Goal: Task Accomplishment & Management: Manage account settings

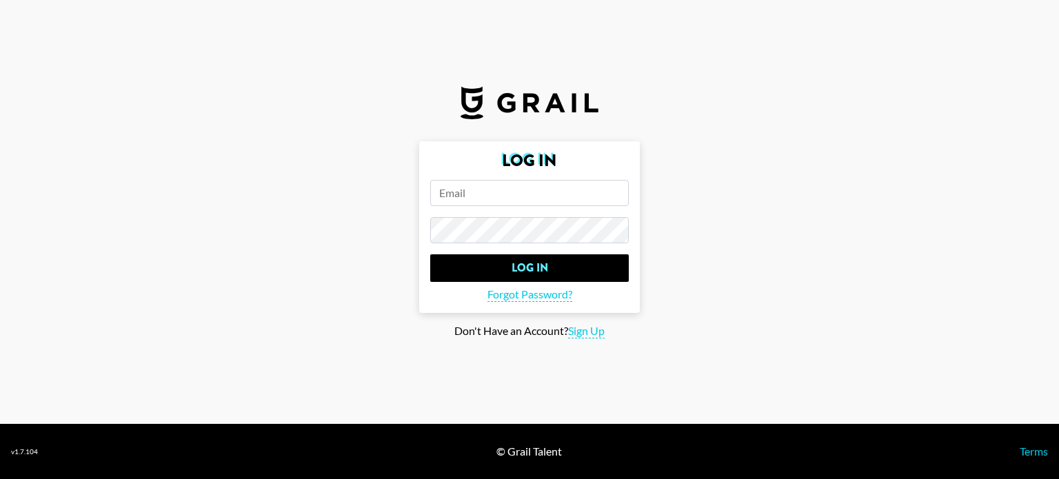
click at [469, 181] on input "email" at bounding box center [529, 193] width 199 height 26
type input "[PERSON_NAME][EMAIL_ADDRESS][PERSON_NAME][DOMAIN_NAME]"
click at [430, 254] on input "Log In" at bounding box center [529, 268] width 199 height 28
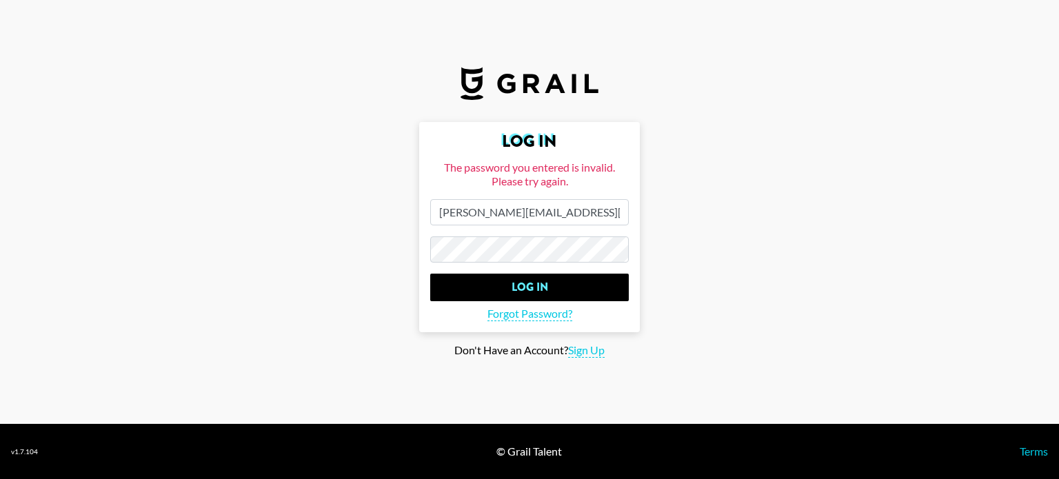
click at [310, 232] on main "Log In The password you entered is invalid. Please try again. jordan.farrell@gr…" at bounding box center [529, 240] width 1037 height 236
click at [430, 274] on input "Log In" at bounding box center [529, 288] width 199 height 28
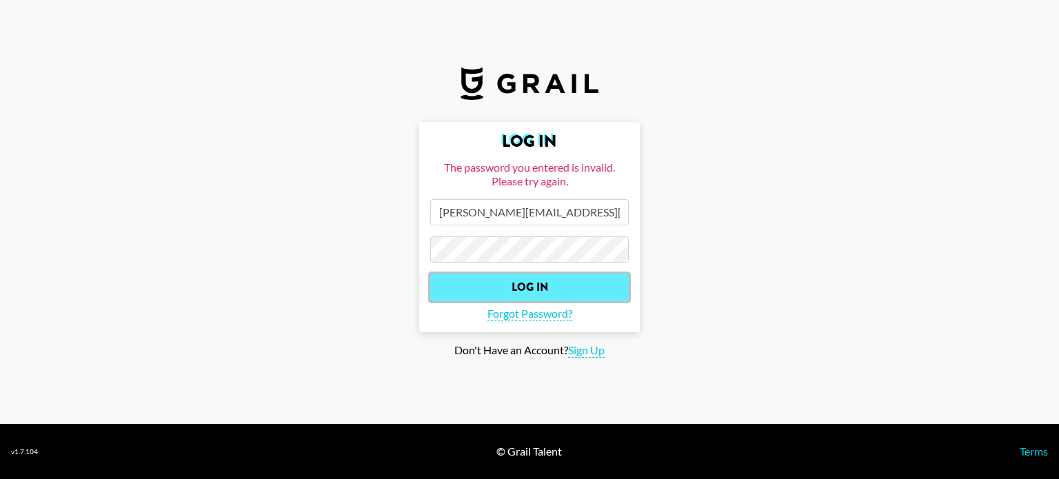
click at [464, 286] on input "Log In" at bounding box center [529, 288] width 199 height 28
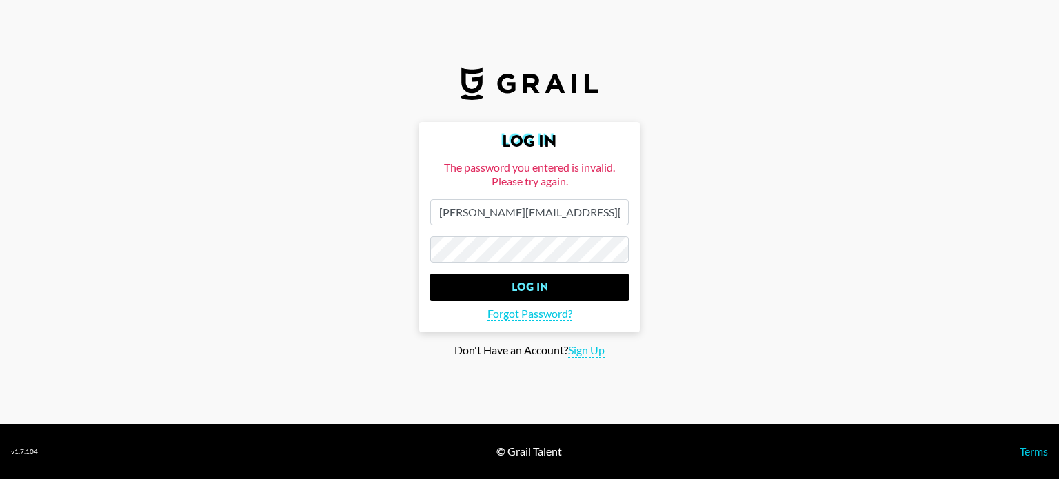
select select "Brand"
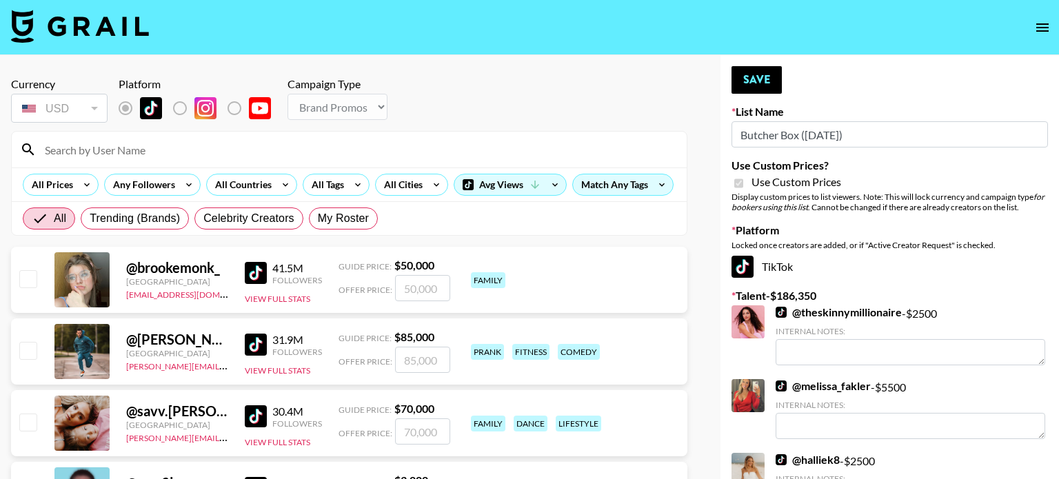
click at [642, 33] on nav at bounding box center [529, 27] width 1059 height 55
type textarea "DINK"
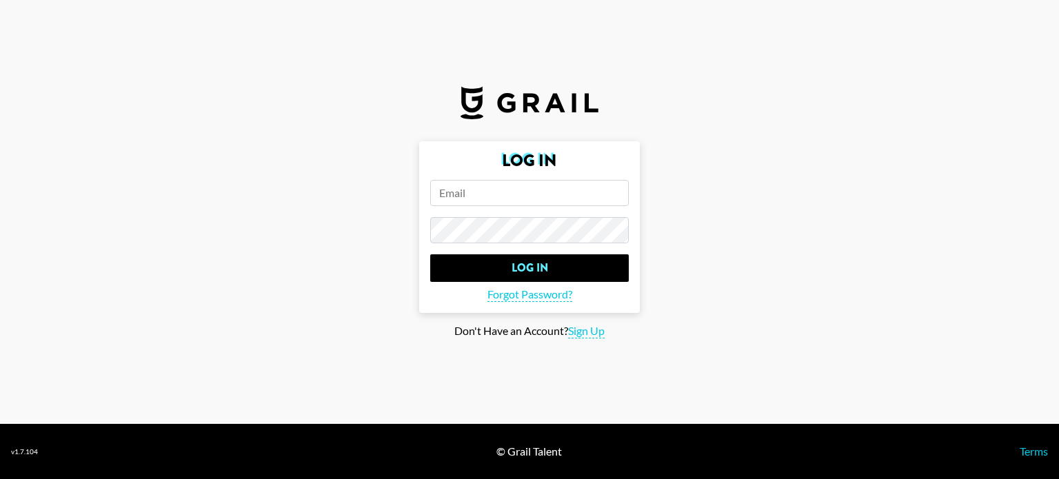
click at [476, 193] on input "email" at bounding box center [529, 193] width 199 height 26
type input "[PERSON_NAME][EMAIL_ADDRESS][PERSON_NAME][DOMAIN_NAME]"
click at [430, 254] on input "Log In" at bounding box center [529, 268] width 199 height 28
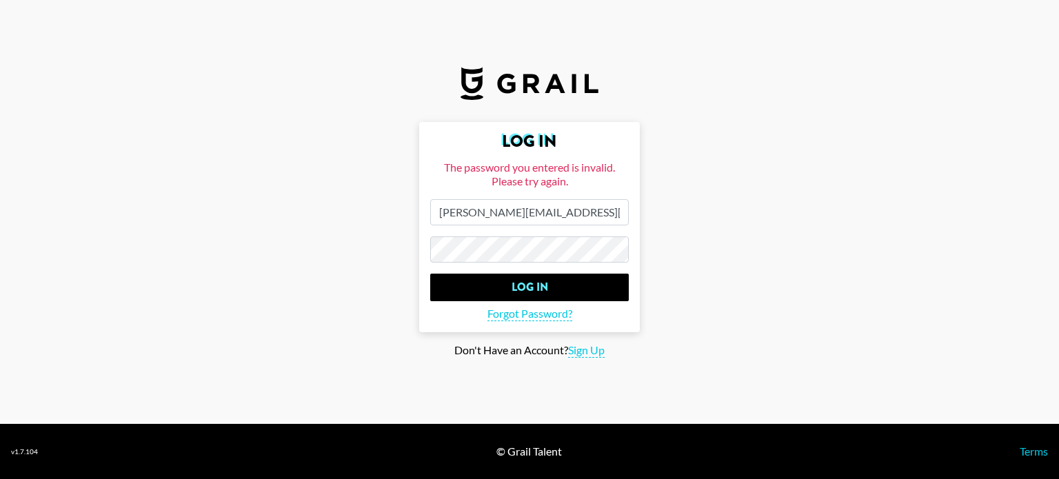
click at [381, 243] on main "Log In The password you entered is invalid. Please try again. jordan.farrell@gr…" at bounding box center [529, 240] width 1037 height 236
click at [430, 274] on input "Log In" at bounding box center [529, 288] width 199 height 28
click at [503, 312] on span "Forgot Password?" at bounding box center [530, 314] width 85 height 14
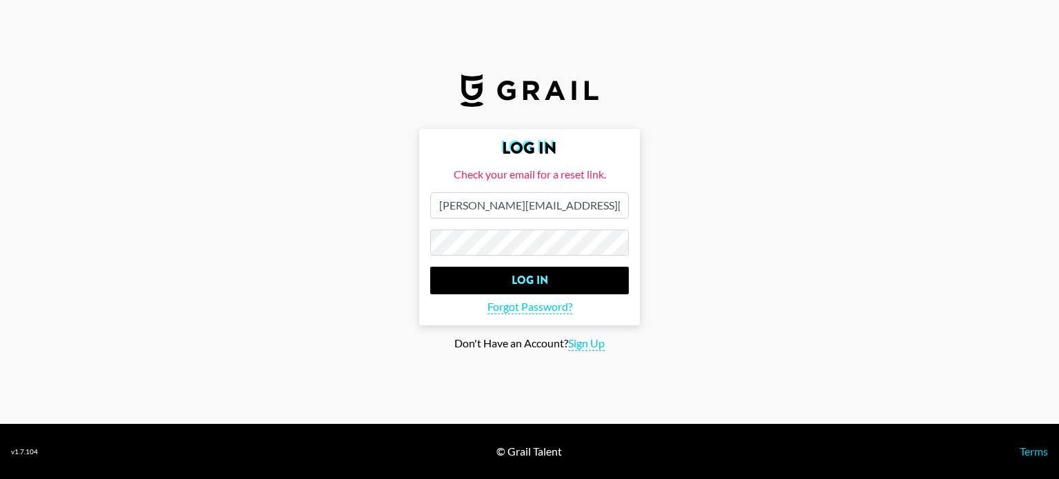
select select "Brand"
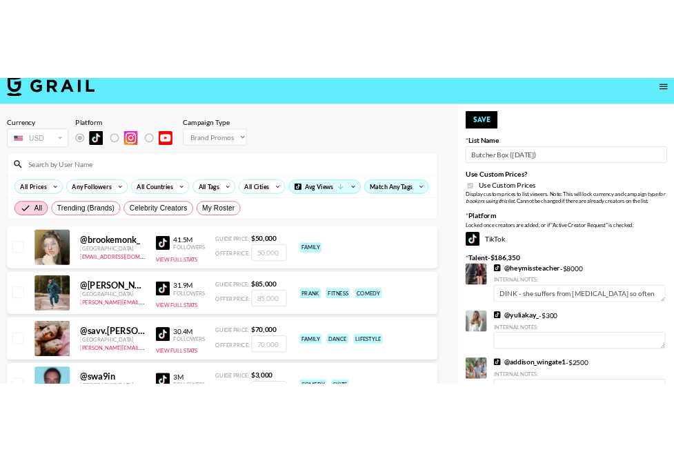
scroll to position [17, 0]
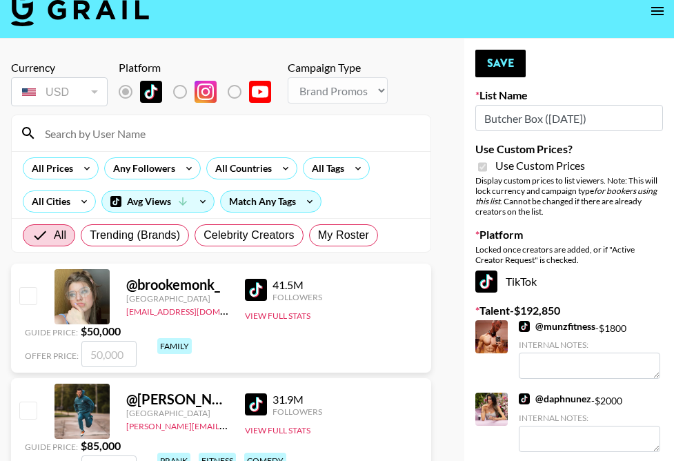
click at [223, 71] on div "Platform" at bounding box center [200, 68] width 163 height 14
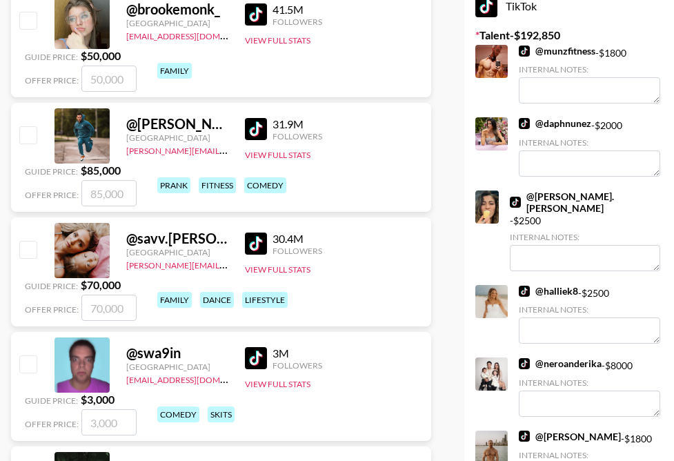
scroll to position [294, 0]
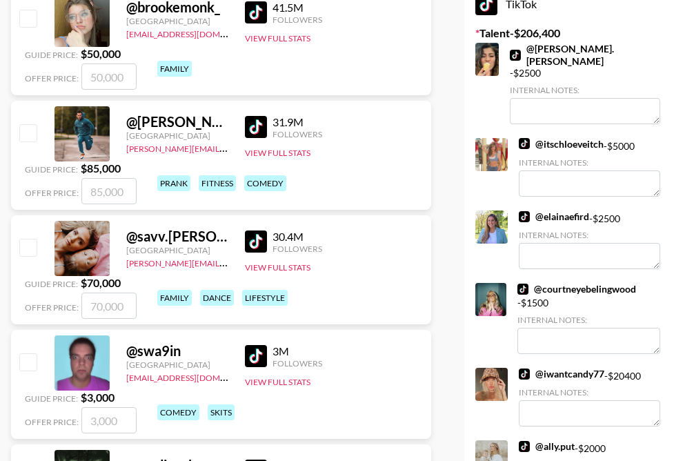
type textarea "DINK"
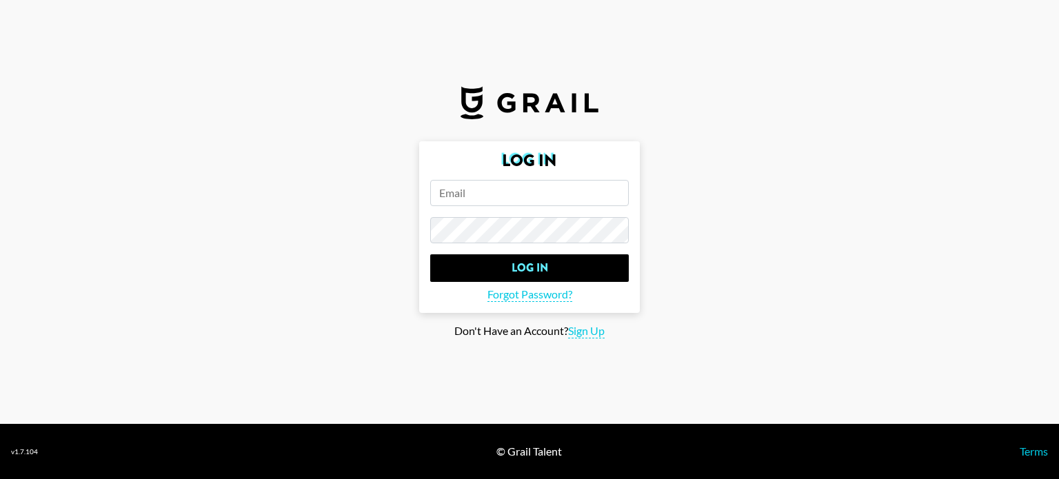
click at [490, 180] on input "email" at bounding box center [529, 193] width 199 height 26
type input "[PERSON_NAME][EMAIL_ADDRESS][PERSON_NAME][DOMAIN_NAME]"
click at [430, 254] on input "Log In" at bounding box center [529, 268] width 199 height 28
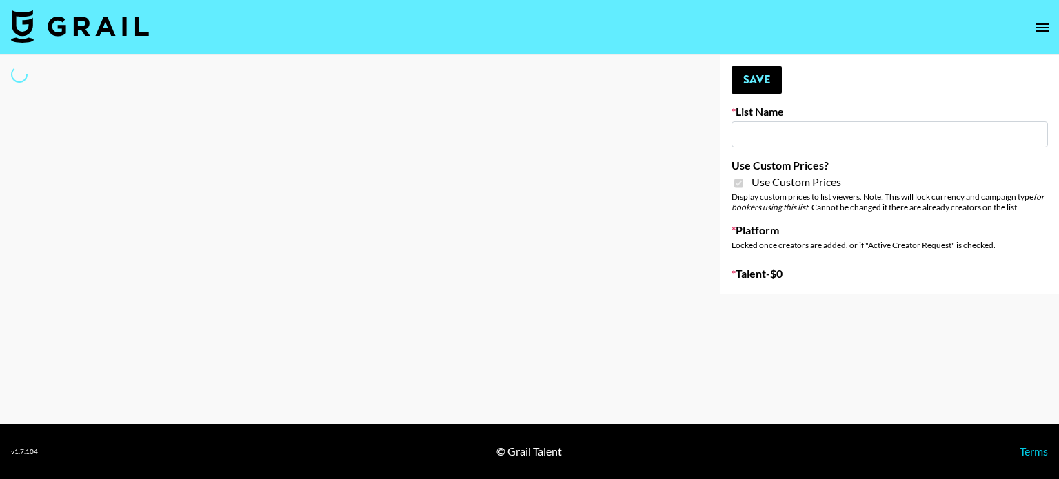
type input "Butcher Box ([DATE])"
checkbox input "true"
select select "Brand"
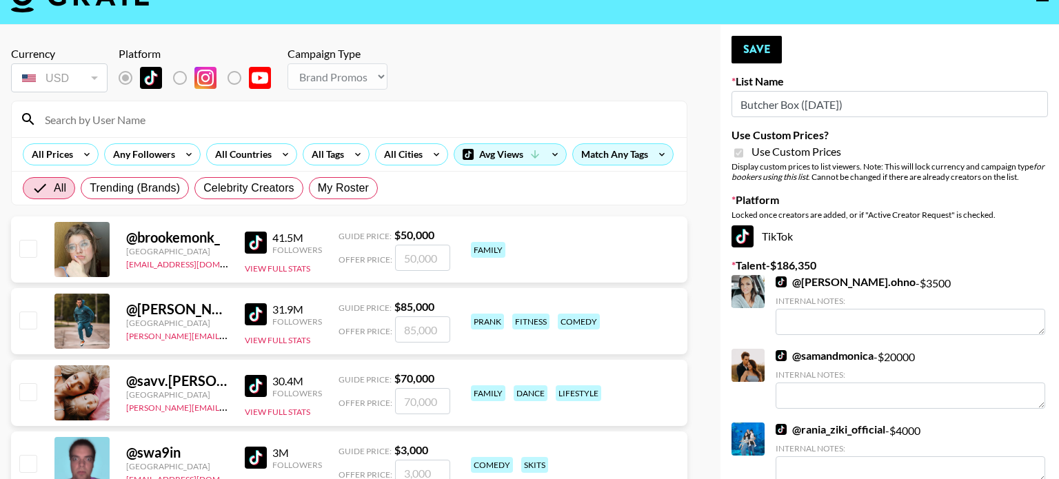
scroll to position [17, 0]
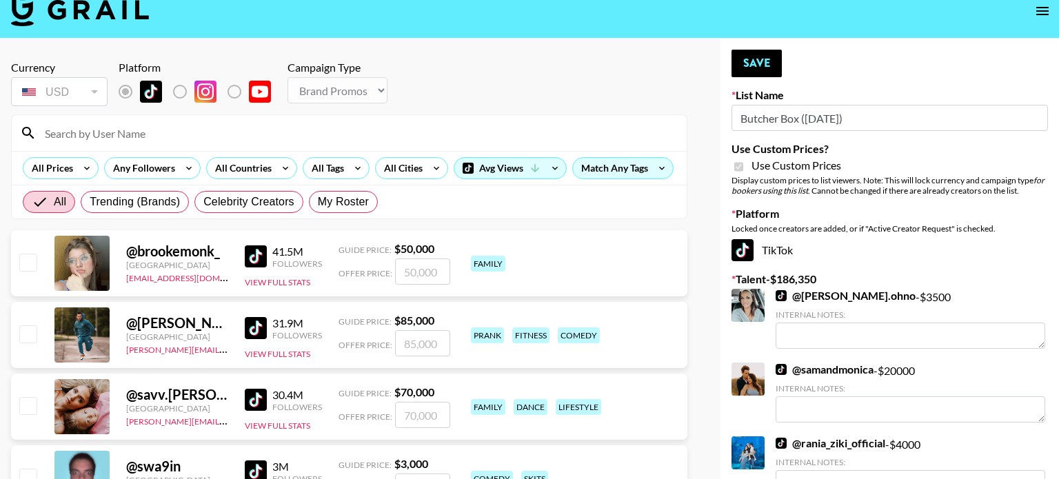
click at [238, 143] on input at bounding box center [358, 133] width 642 height 22
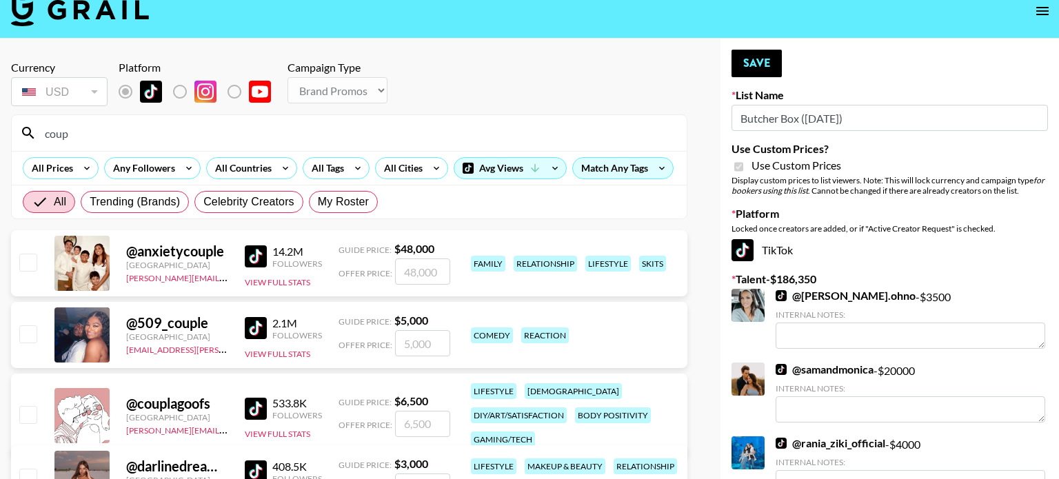
type input "coup"
click at [67, 392] on div at bounding box center [81, 415] width 55 height 55
click at [29, 406] on input "checkbox" at bounding box center [27, 414] width 17 height 17
checkbox input "true"
type input "6500"
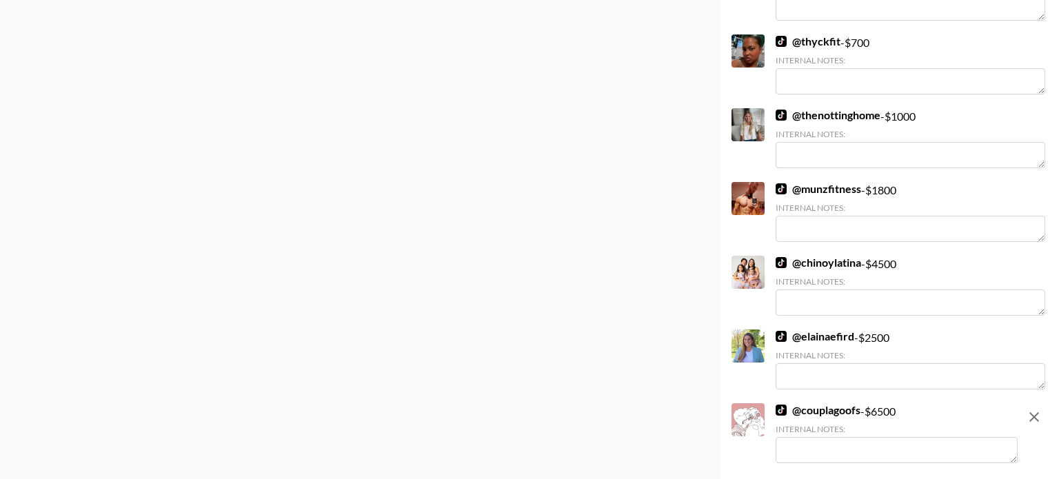
scroll to position [3461, 0]
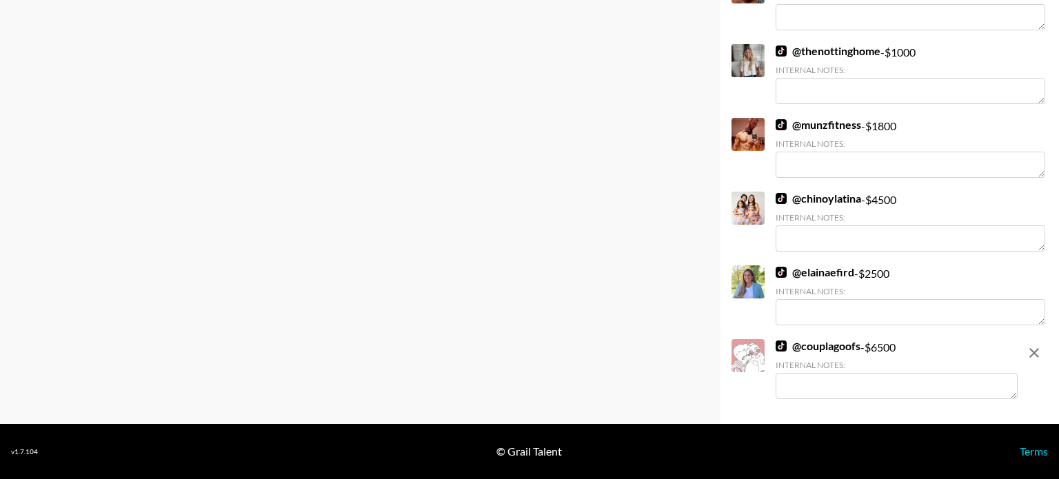
click at [819, 392] on textarea at bounding box center [897, 386] width 242 height 26
click at [917, 389] on textarea "Milennial Parents" at bounding box center [897, 386] width 242 height 26
click at [806, 397] on textarea "Milennial Parents" at bounding box center [897, 386] width 242 height 26
click at [882, 387] on textarea "Millennial Parents" at bounding box center [897, 386] width 242 height 26
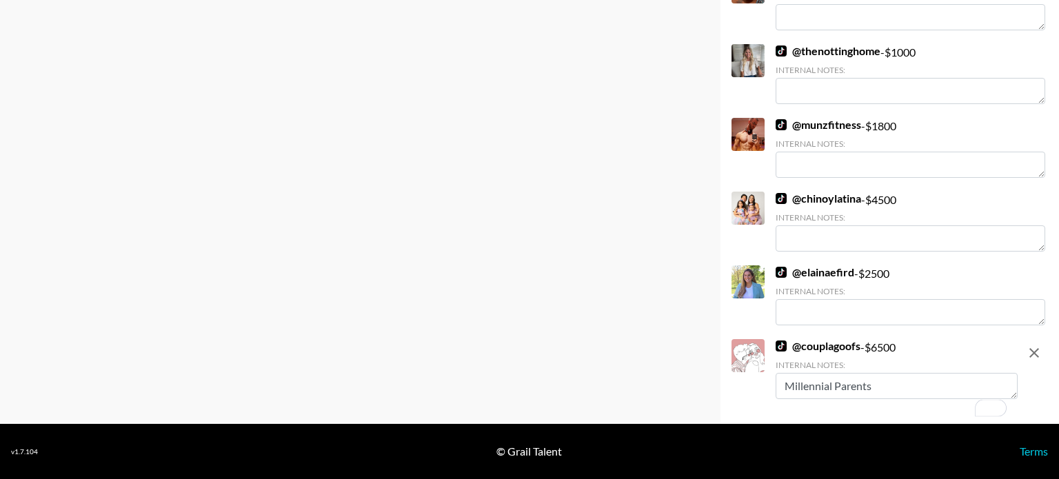
scroll to position [10, 0]
type textarea "Millennial Parents"
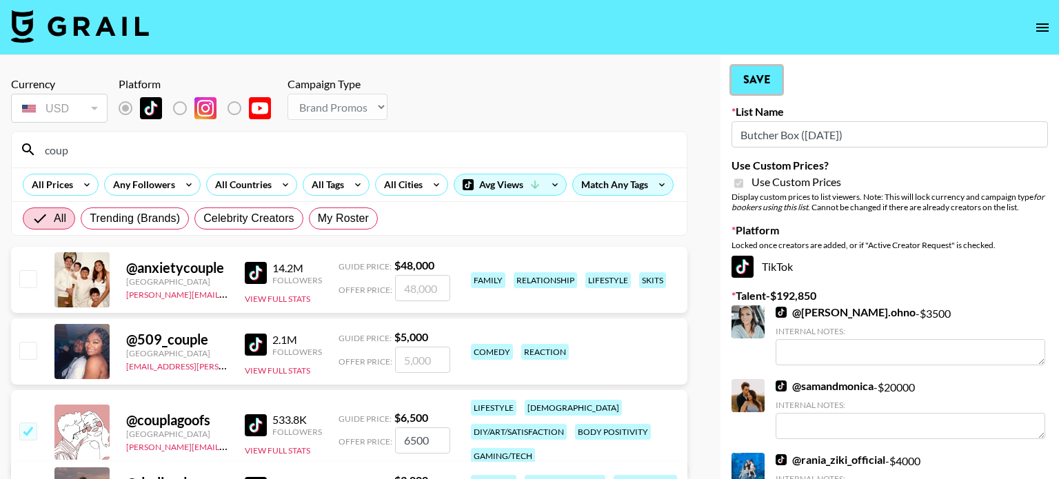
click at [759, 80] on button "Save" at bounding box center [757, 80] width 50 height 28
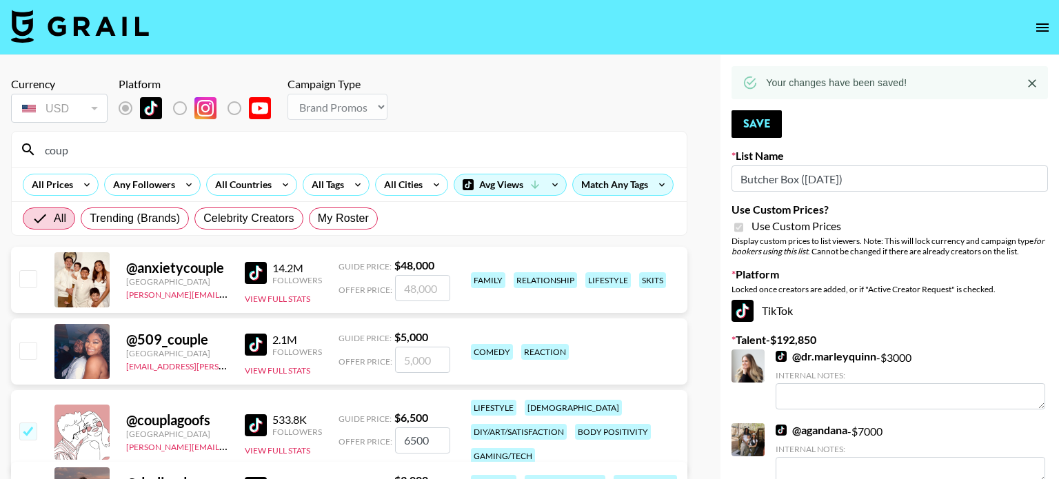
click at [611, 188] on div "Match Any Tags" at bounding box center [623, 184] width 100 height 21
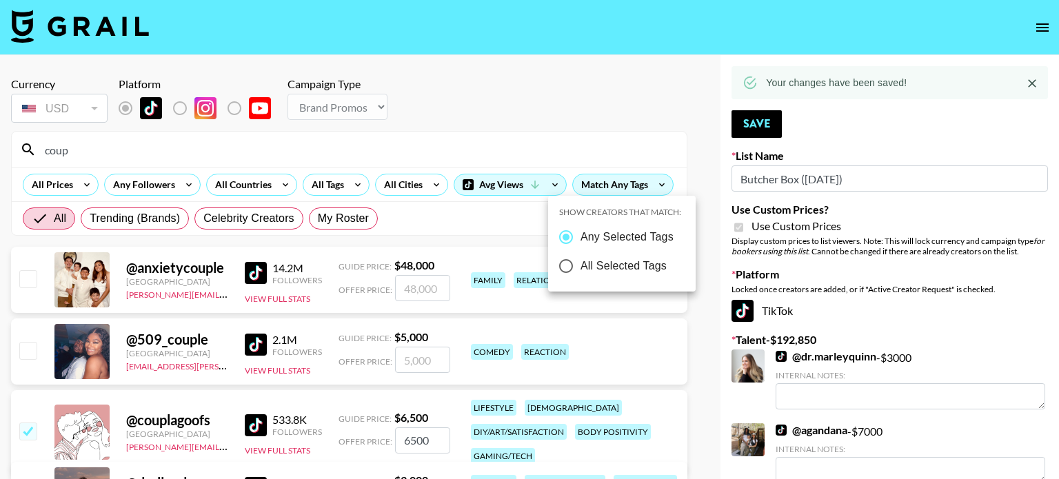
click at [646, 94] on div at bounding box center [529, 239] width 1059 height 479
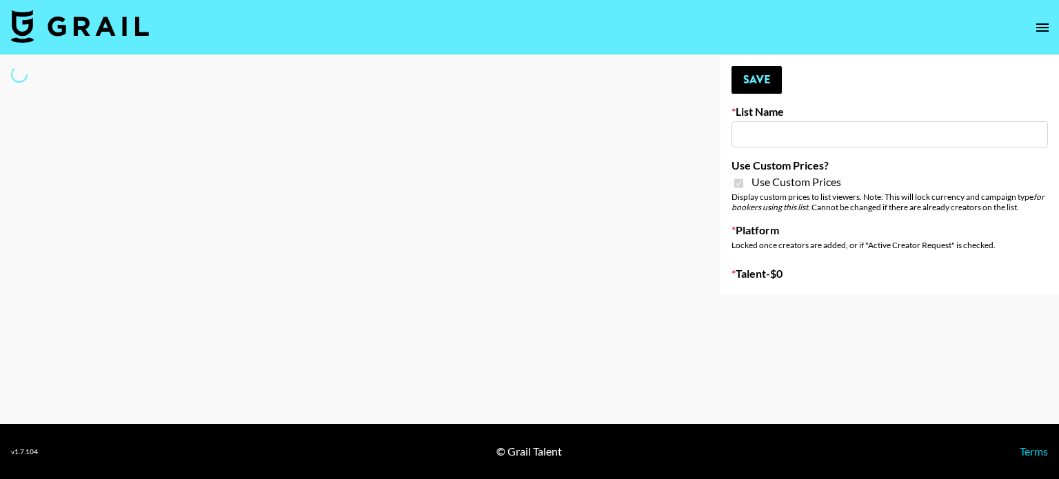
type input "Flexispot"
checkbox input "true"
select select "Brand"
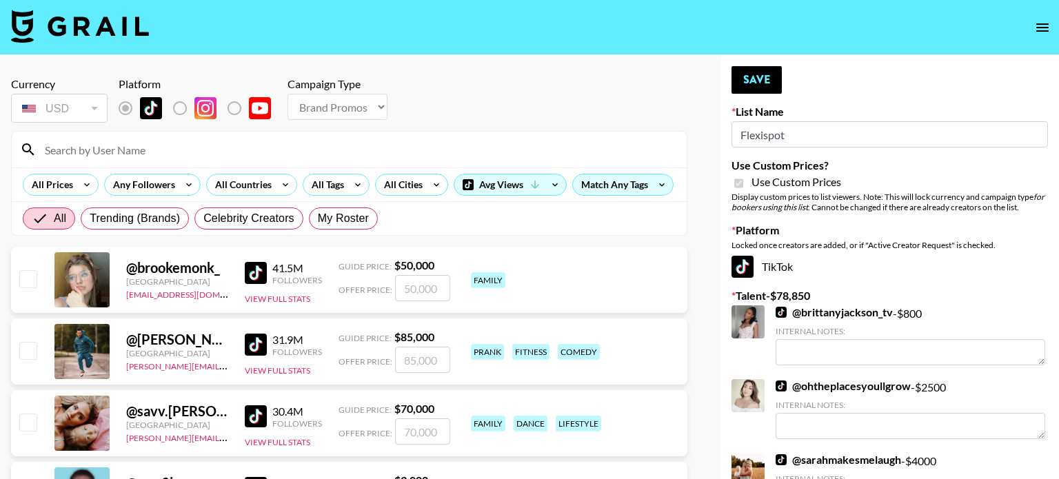
click at [264, 140] on input at bounding box center [358, 150] width 642 height 22
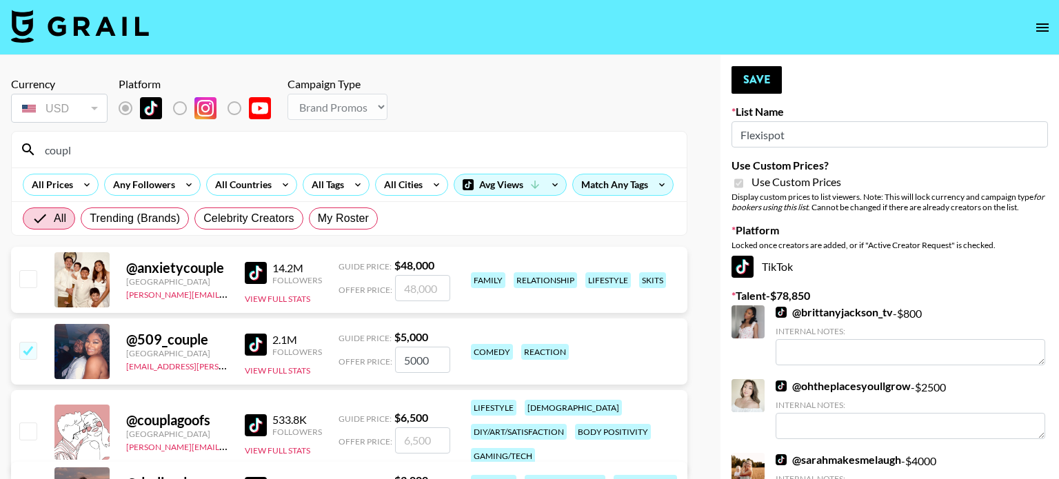
type input "coupl"
click at [41, 419] on div "@ couplagoofs United States paigef@grail-talent.com 533.8K Followers View Full …" at bounding box center [349, 431] width 677 height 83
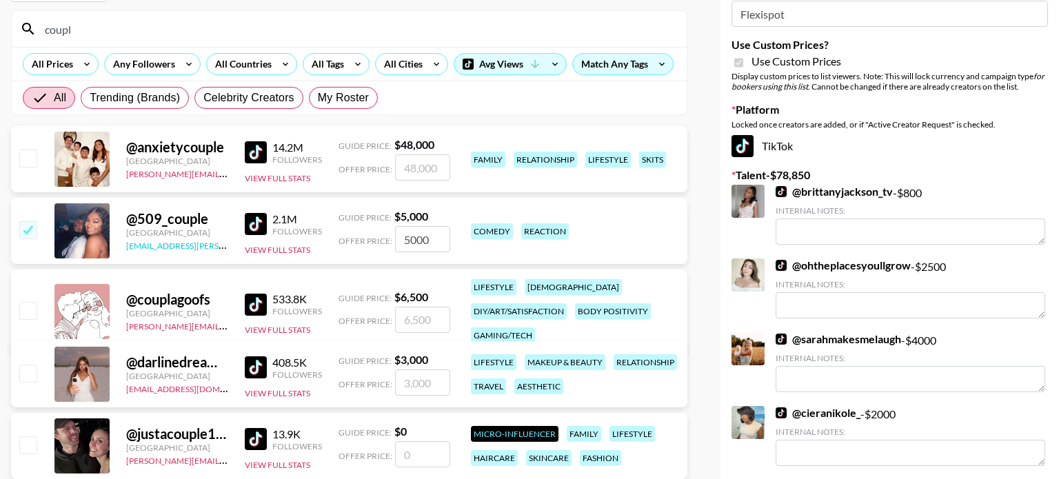
scroll to position [122, 0]
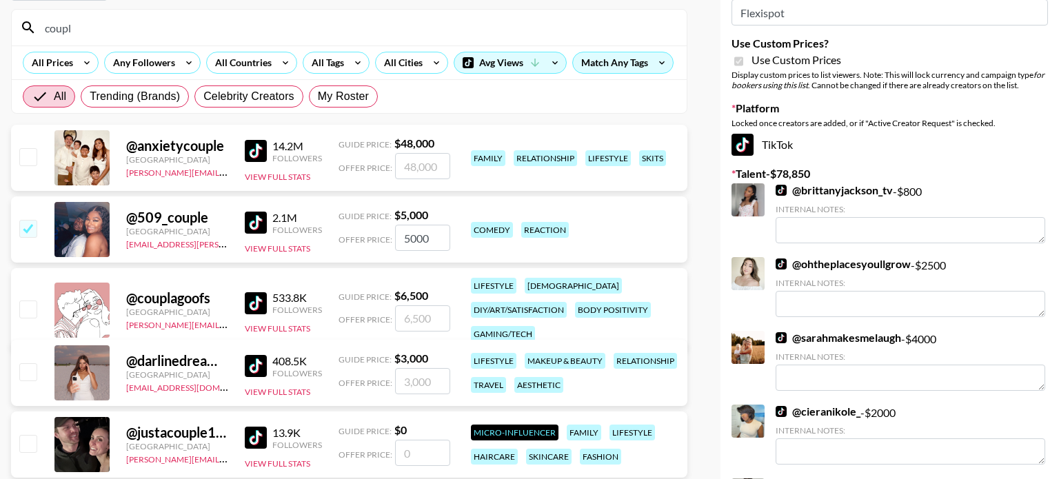
click at [28, 301] on input "checkbox" at bounding box center [27, 309] width 17 height 17
checkbox input "true"
type input "6500"
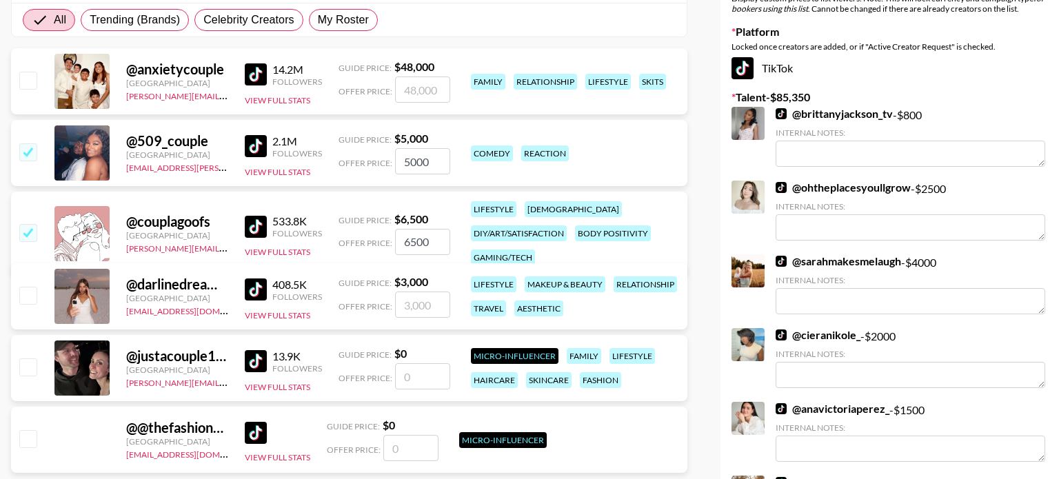
scroll to position [0, 0]
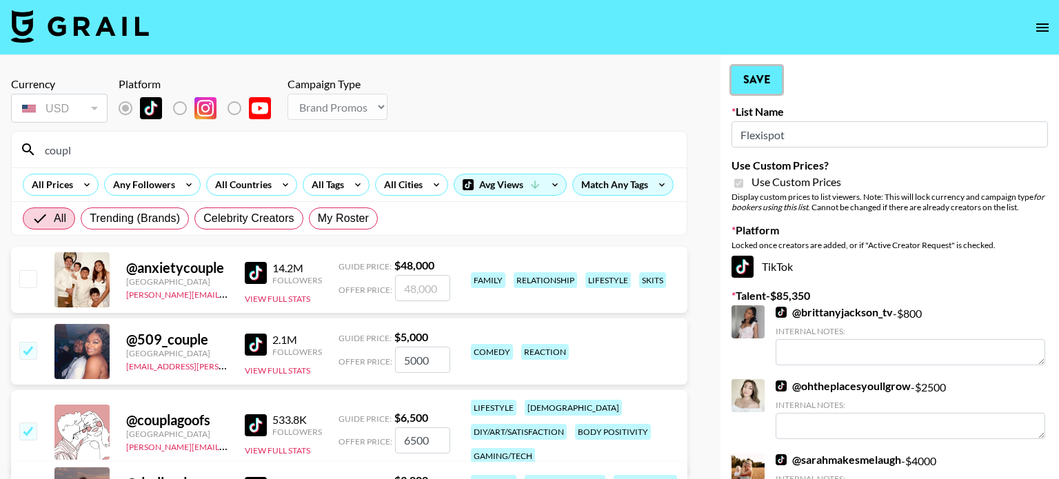
click at [772, 81] on button "Save" at bounding box center [757, 80] width 50 height 28
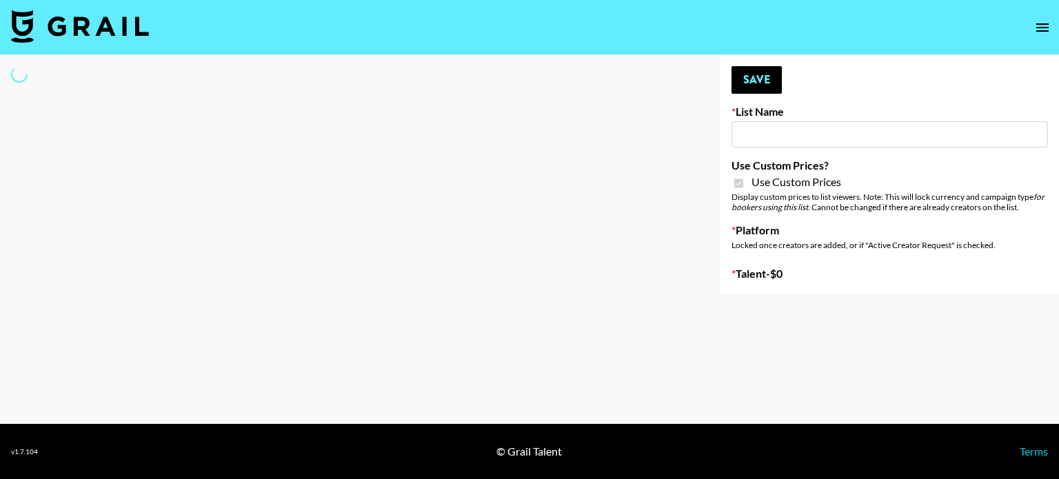
type input "Flexispot"
checkbox input "true"
select select "Brand"
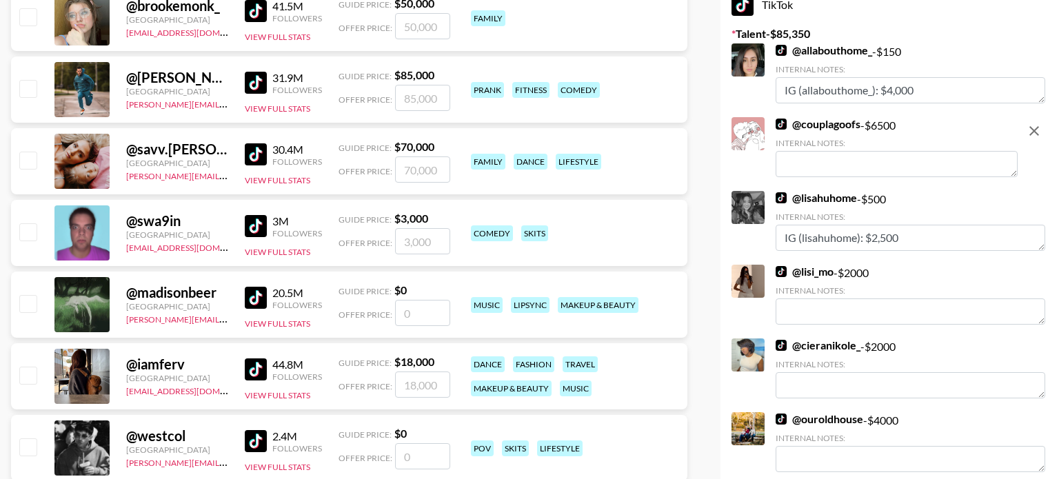
scroll to position [263, 0]
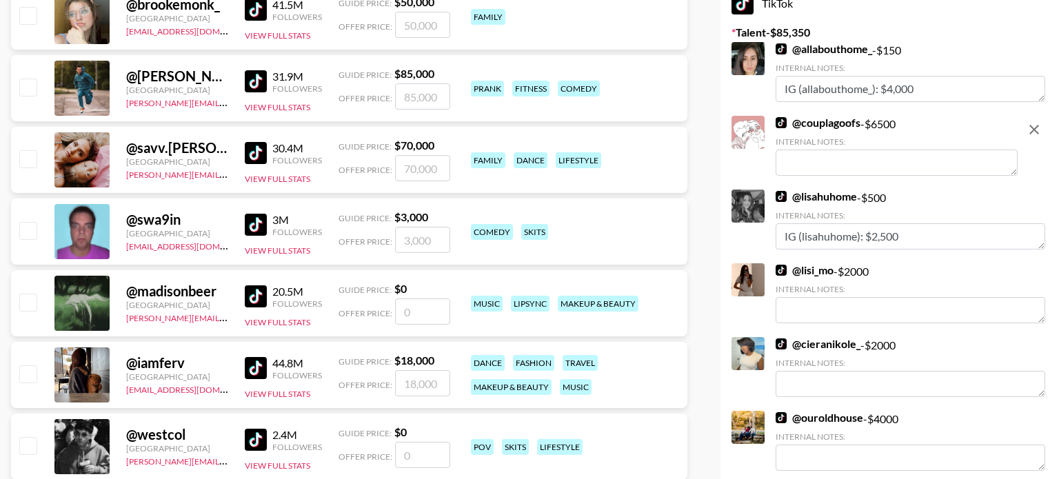
click at [324, 106] on div "@ [PERSON_NAME].[PERSON_NAME] [GEOGRAPHIC_DATA] [PERSON_NAME][EMAIL_ADDRESS][DO…" at bounding box center [349, 88] width 677 height 66
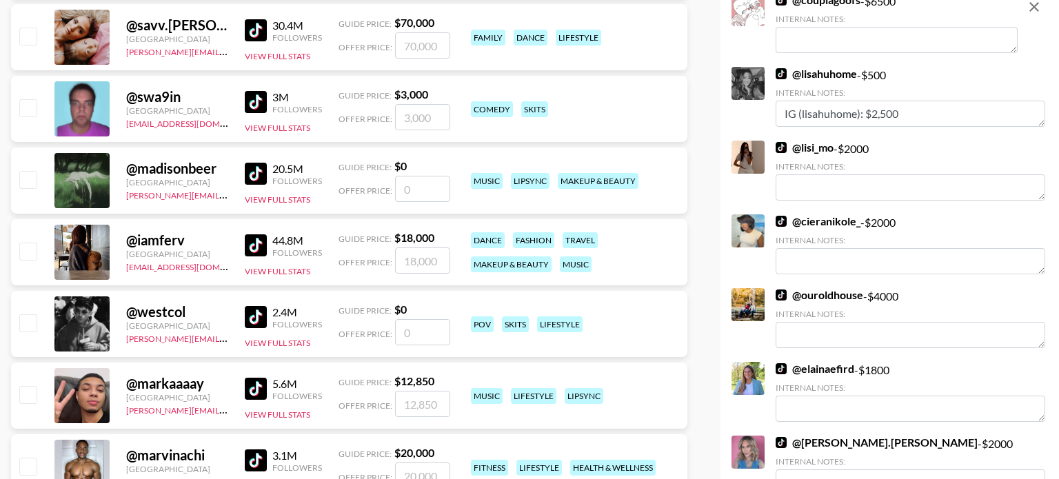
scroll to position [387, 0]
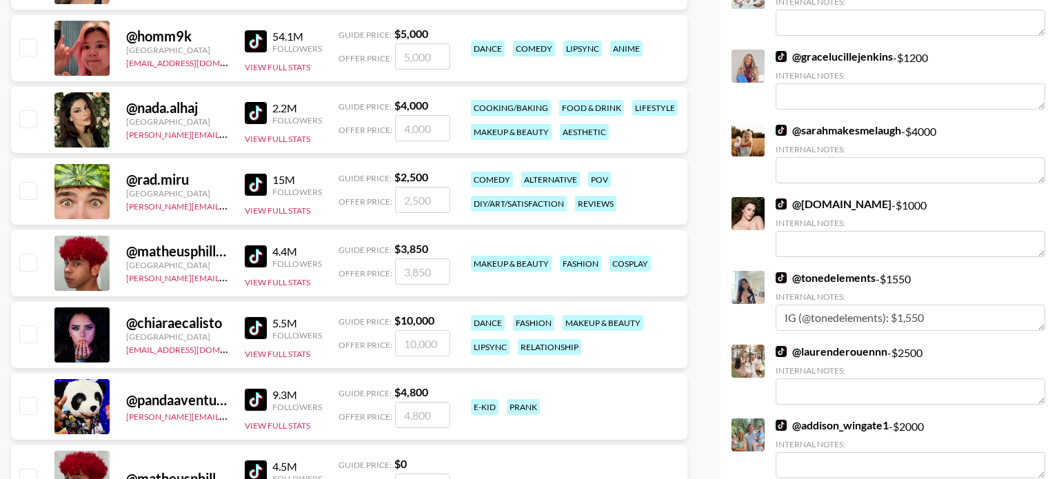
scroll to position [2310, 0]
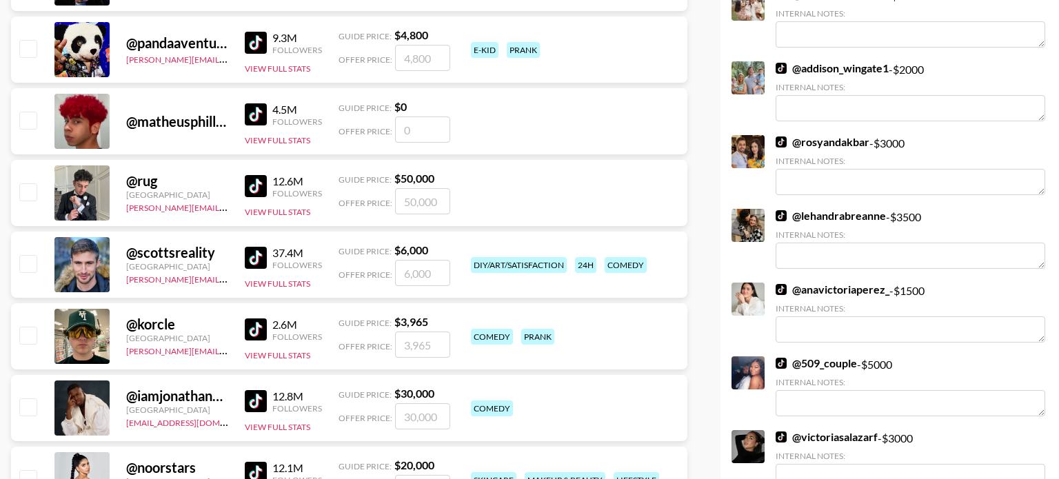
click at [594, 63] on div "@ pandaaventurerotiktok [PERSON_NAME][EMAIL_ADDRESS][DOMAIN_NAME] 9.3M Follower…" at bounding box center [349, 50] width 677 height 66
